Goal: Obtain resource: Download file/media

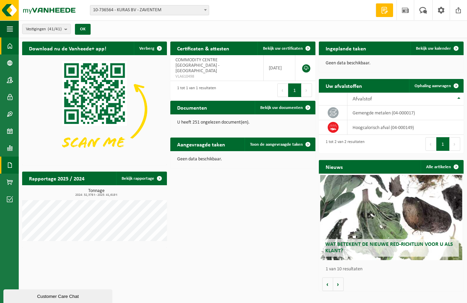
click at [12, 164] on span at bounding box center [10, 165] width 6 height 17
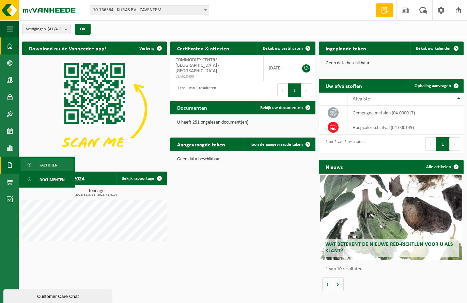
click at [48, 163] on span "Facturen" at bounding box center [48, 165] width 18 height 13
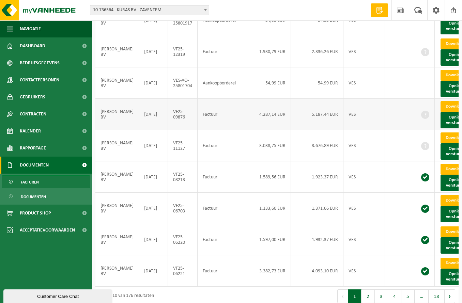
scroll to position [136, 0]
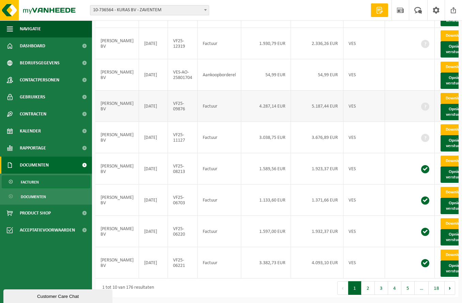
click at [445, 104] on link "Download" at bounding box center [456, 98] width 33 height 11
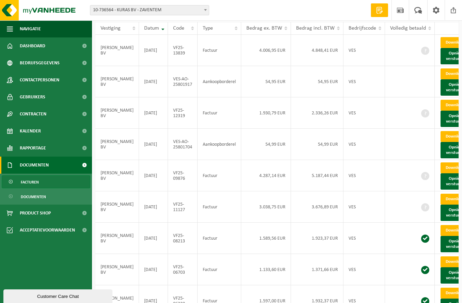
scroll to position [68, 0]
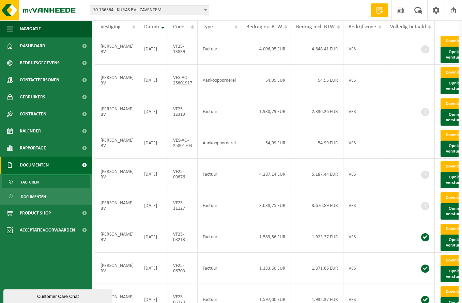
click at [48, 253] on ul "Navigatie Offerte aanvragen Nieuws Uw feedback Afmelden Dashboard Bedrijfsgegev…" at bounding box center [46, 161] width 92 height 283
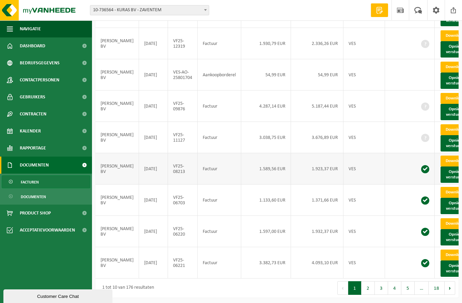
scroll to position [192, 0]
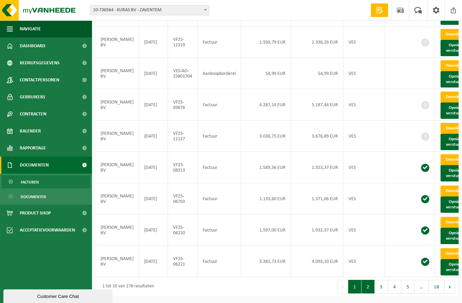
click at [366, 287] on button "2" at bounding box center [367, 287] width 13 height 14
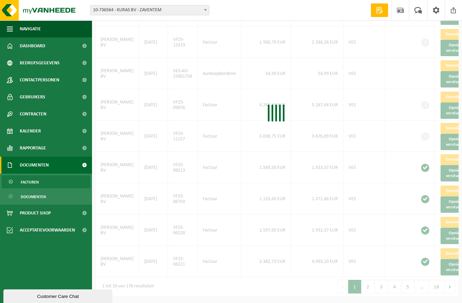
scroll to position [187, 0]
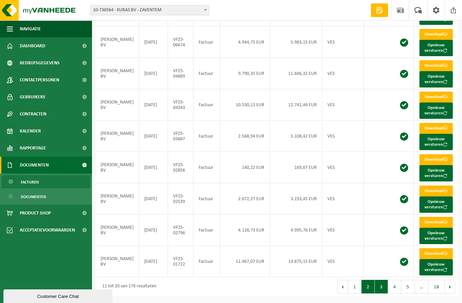
click at [381, 285] on button "3" at bounding box center [381, 287] width 13 height 14
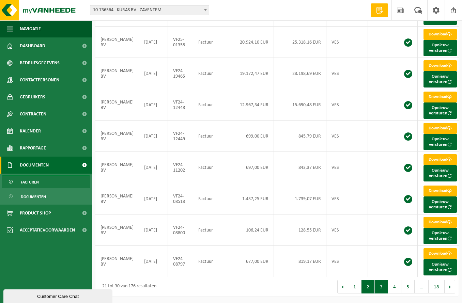
click at [368, 288] on button "2" at bounding box center [367, 287] width 13 height 14
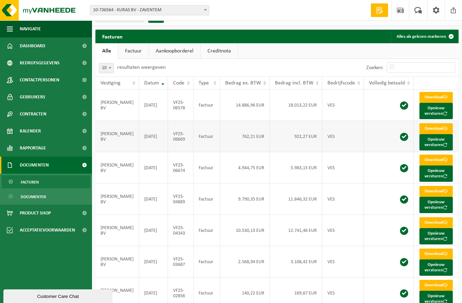
scroll to position [0, 0]
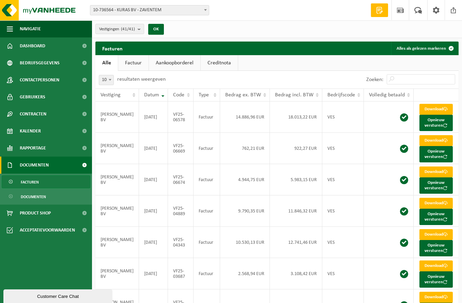
click at [131, 60] on link "Factuur" at bounding box center [133, 63] width 30 height 16
